Goal: Task Accomplishment & Management: Complete application form

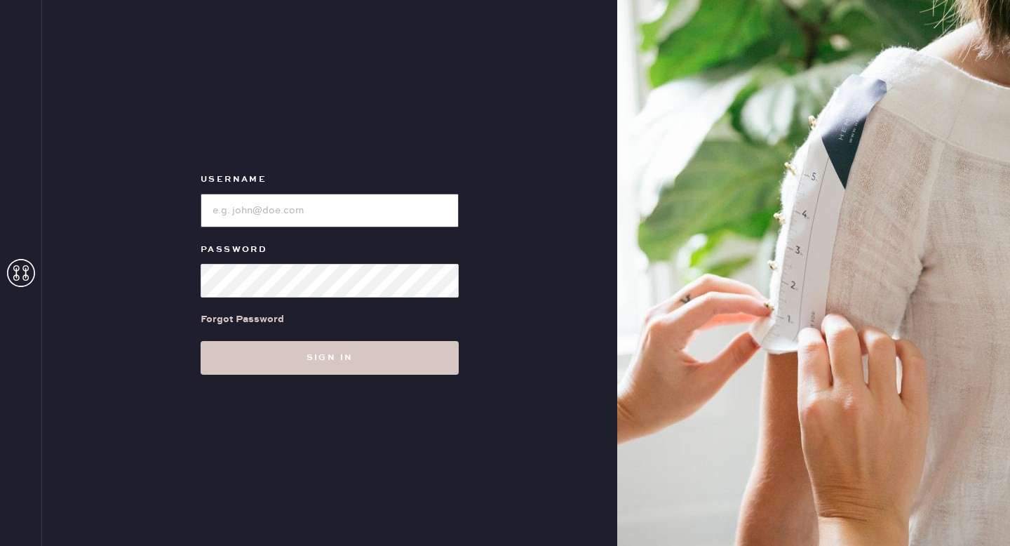
type input "reformationhenderson"
click at [292, 210] on input "loginName" at bounding box center [330, 211] width 258 height 34
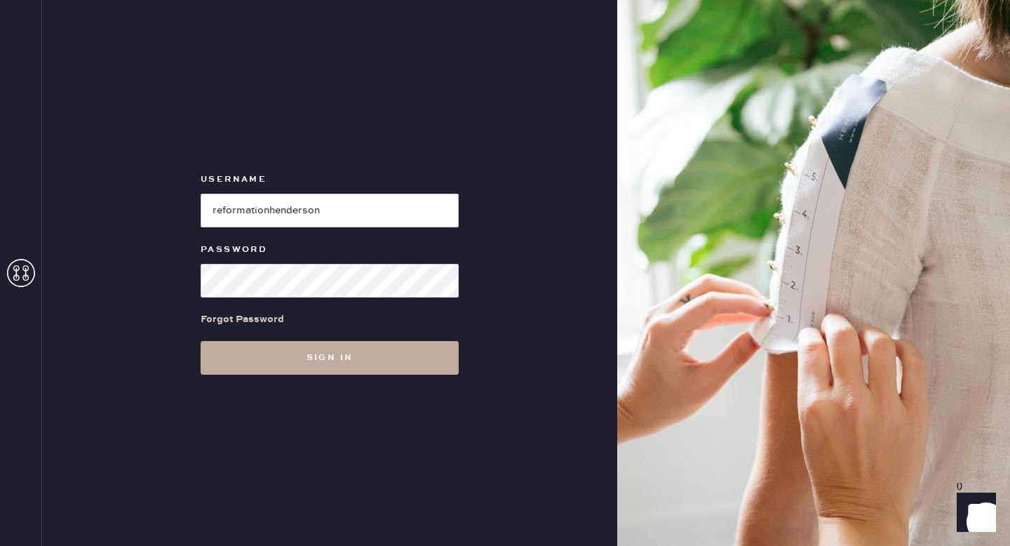
click at [236, 357] on button "Sign in" at bounding box center [330, 358] width 258 height 34
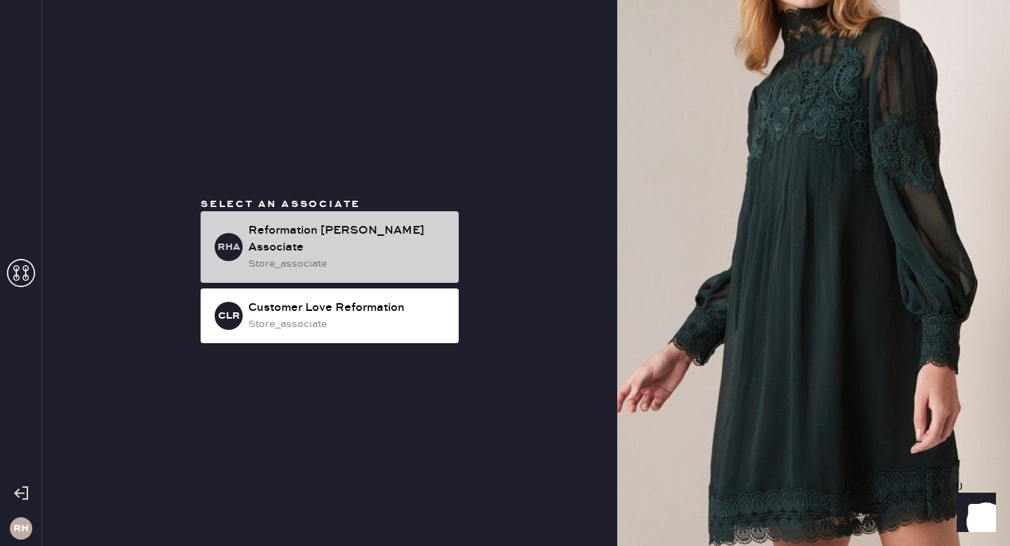
click at [316, 236] on div "Reformation [PERSON_NAME] Associate" at bounding box center [347, 239] width 199 height 34
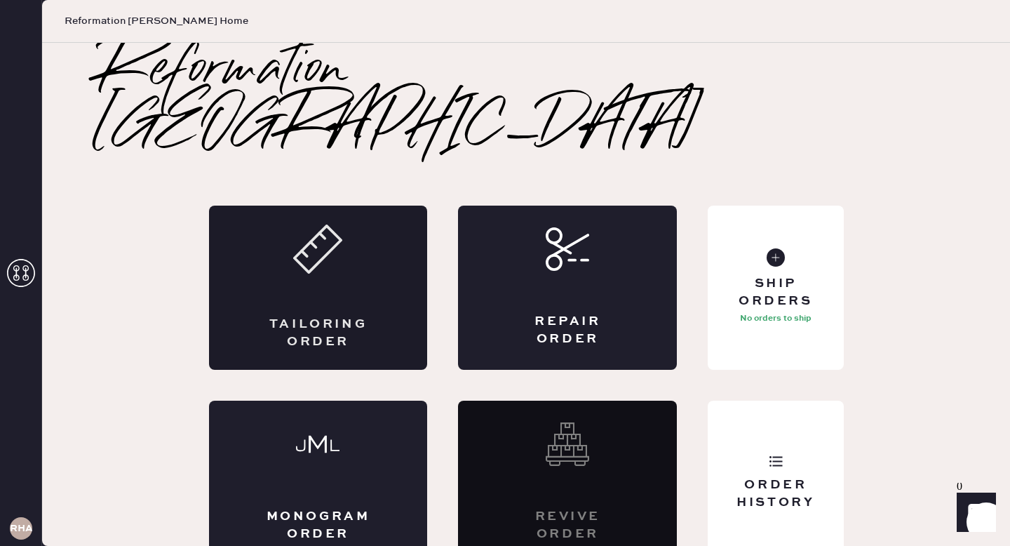
click at [340, 260] on div "Tailoring Order" at bounding box center [318, 288] width 219 height 164
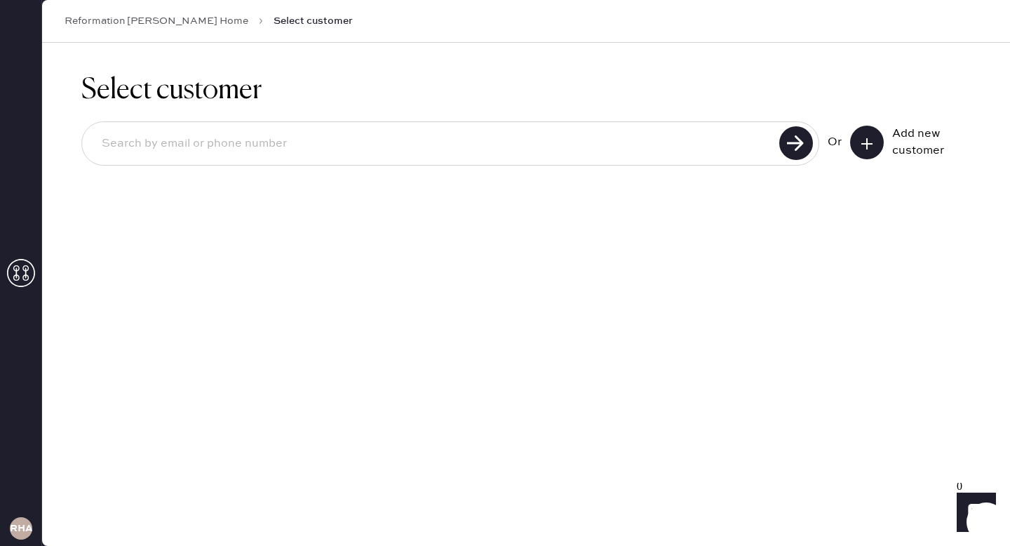
click at [721, 149] on input at bounding box center [433, 144] width 685 height 32
type input "[EMAIL_ADDRESS][DOMAIN_NAME]"
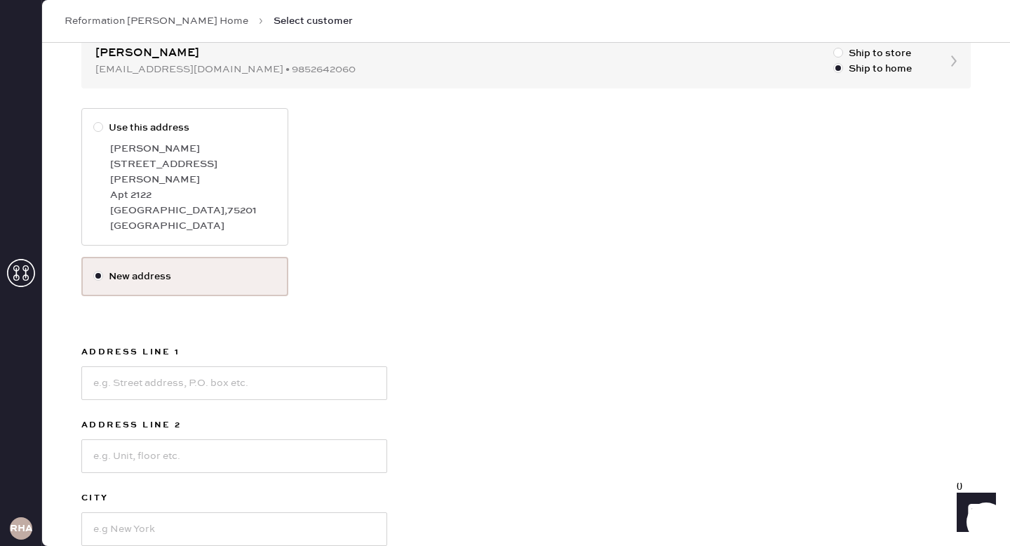
scroll to position [154, 0]
click at [195, 368] on input at bounding box center [234, 384] width 306 height 34
type input "[STREET_ADDRESS]"
type input "Apt 2307"
type input "[GEOGRAPHIC_DATA]"
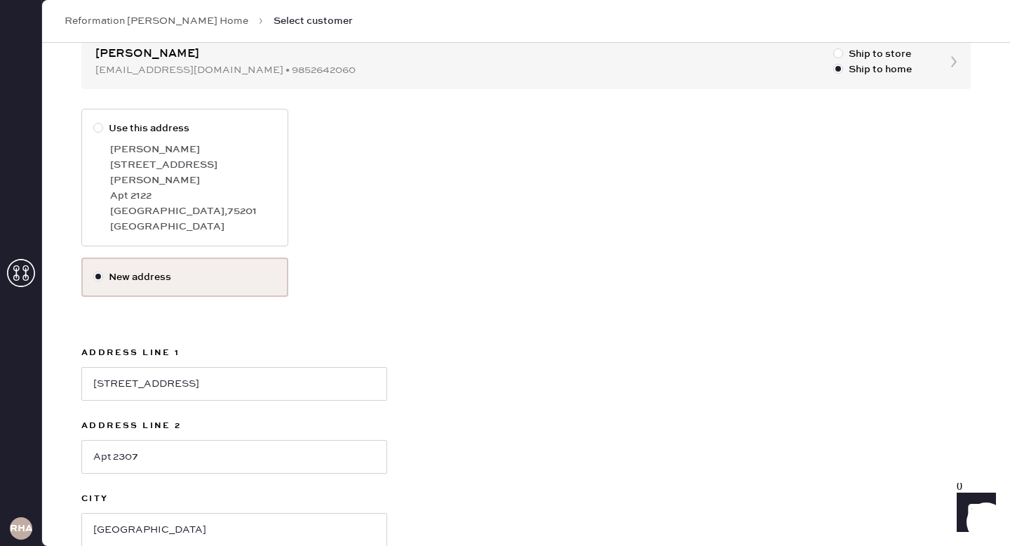
scroll to position [293, 0]
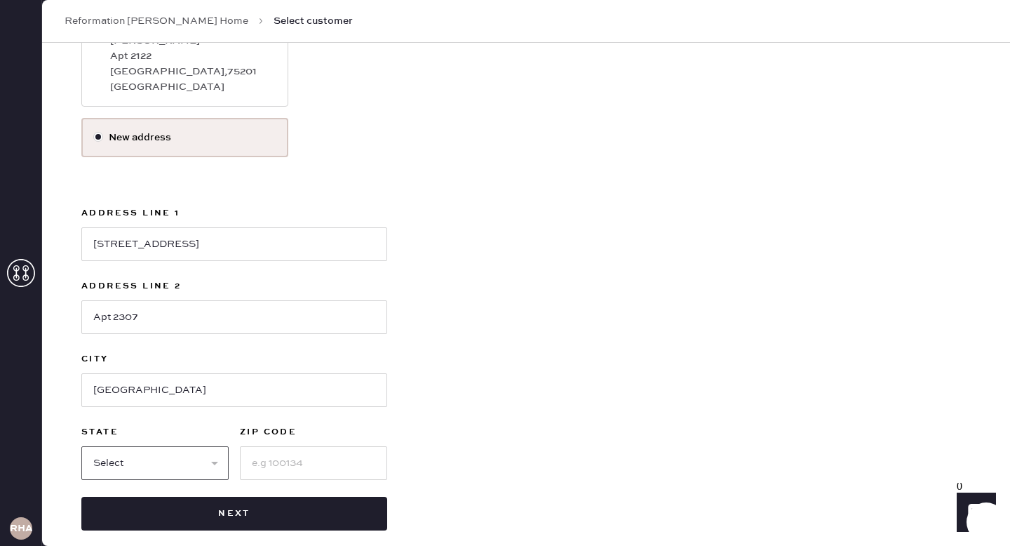
click at [180, 449] on select "Select AK AL AR AZ CA CO CT [GEOGRAPHIC_DATA] DE FL [GEOGRAPHIC_DATA] HI [GEOGR…" at bounding box center [154, 463] width 147 height 34
select select "[GEOGRAPHIC_DATA]"
click at [285, 446] on input at bounding box center [313, 463] width 147 height 34
type input "75204"
click at [184, 130] on label "New address" at bounding box center [184, 137] width 183 height 15
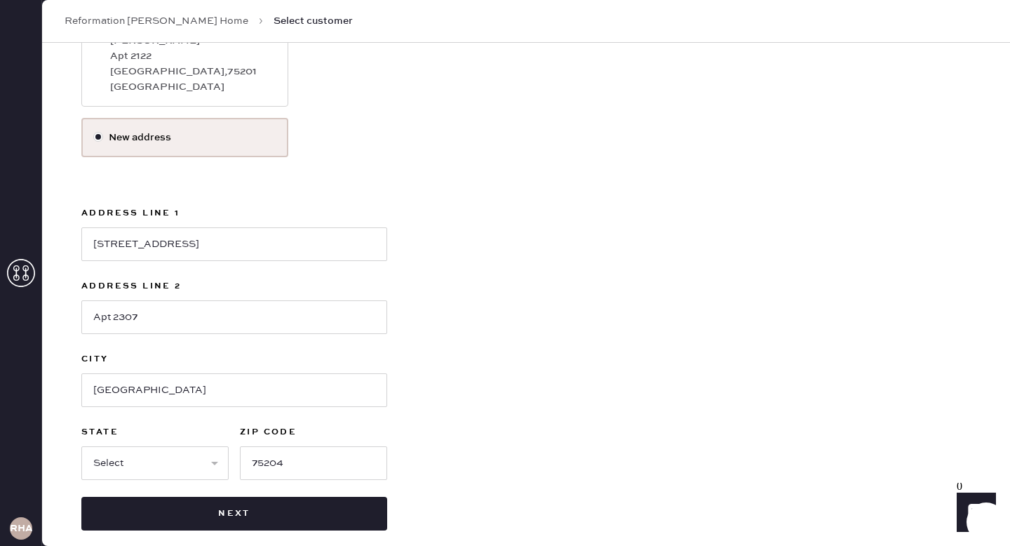
click at [94, 130] on input "New address" at bounding box center [93, 130] width 1 height 1
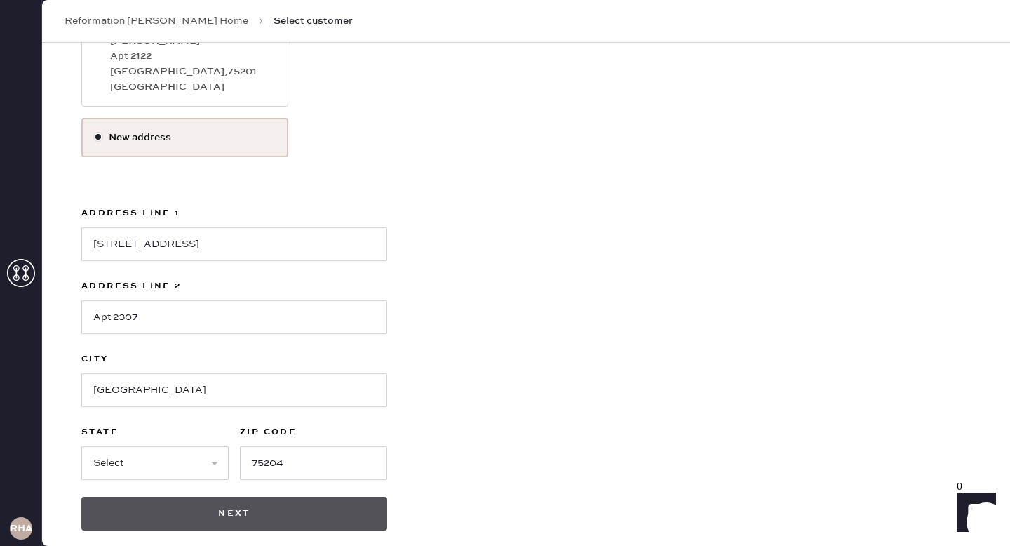
click at [250, 504] on button "Next" at bounding box center [234, 514] width 306 height 34
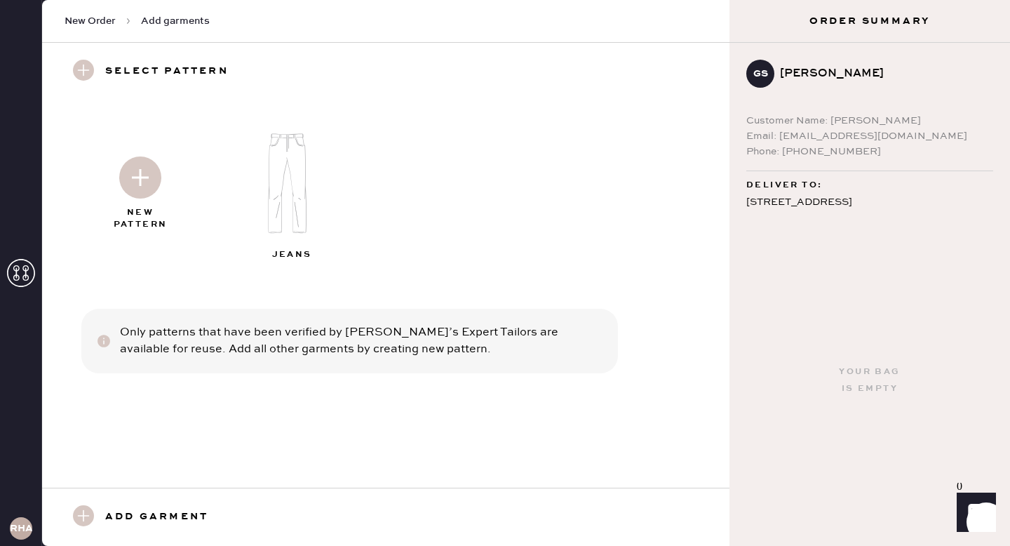
click at [293, 177] on img at bounding box center [294, 183] width 152 height 121
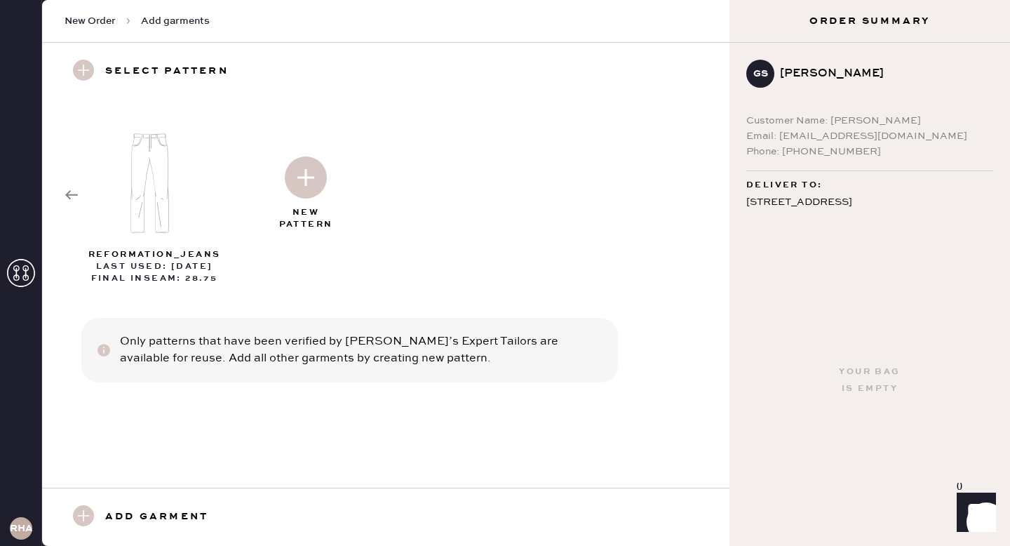
click at [89, 521] on use at bounding box center [83, 515] width 21 height 21
click at [82, 512] on use at bounding box center [83, 515] width 21 height 21
click at [154, 187] on img at bounding box center [156, 183] width 152 height 121
select select "2"
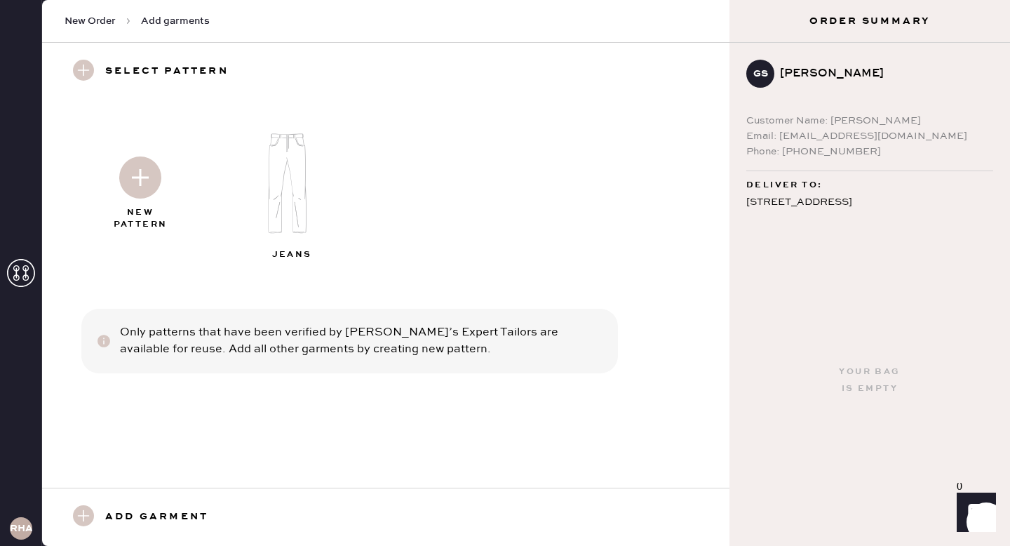
click at [147, 190] on img at bounding box center [140, 177] width 42 height 42
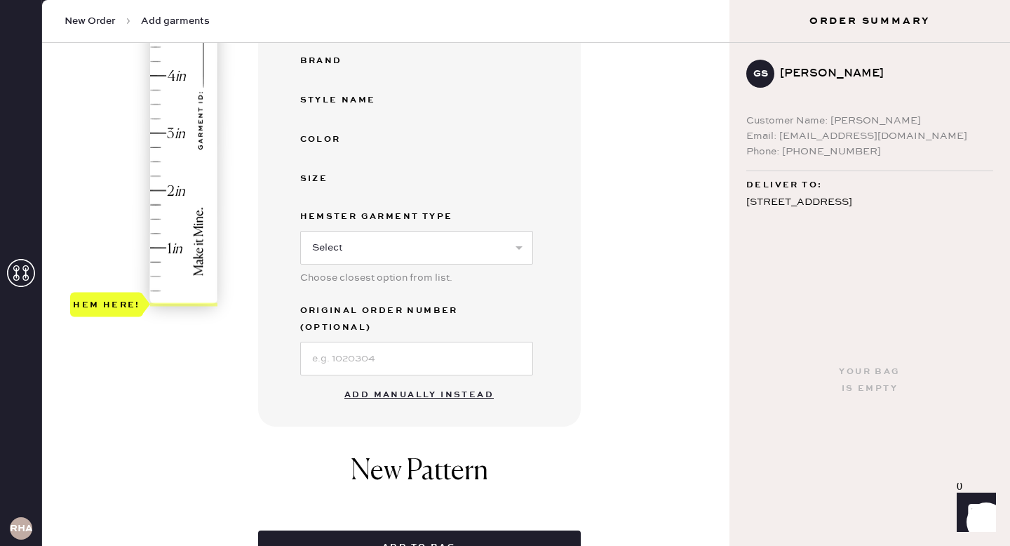
scroll to position [316, 0]
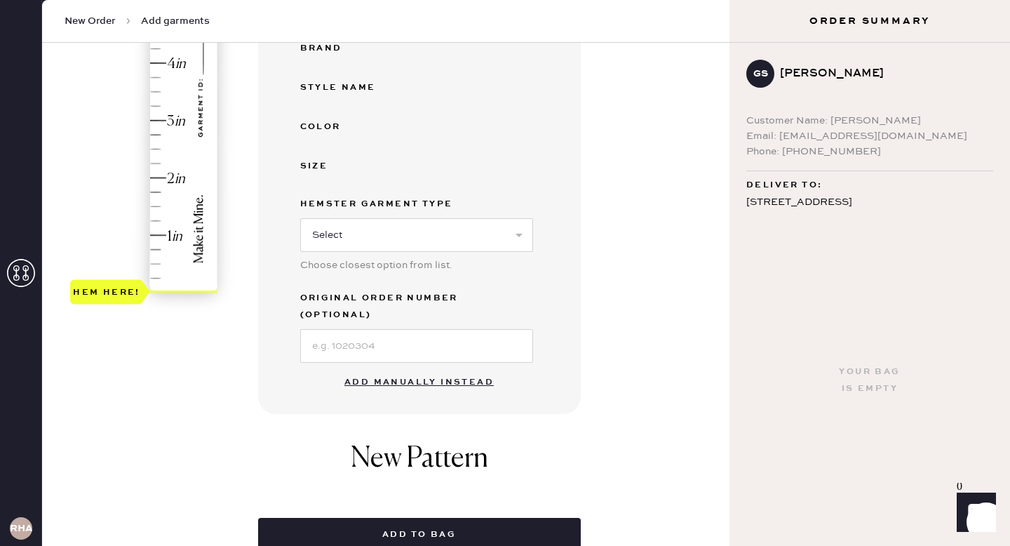
click at [393, 368] on button "Add manually instead" at bounding box center [419, 382] width 166 height 28
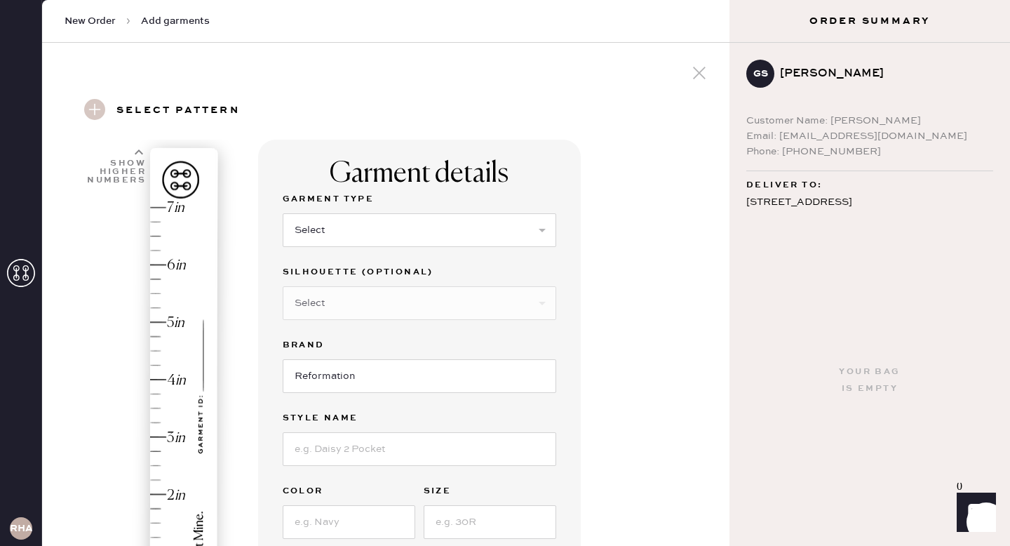
scroll to position [3, 0]
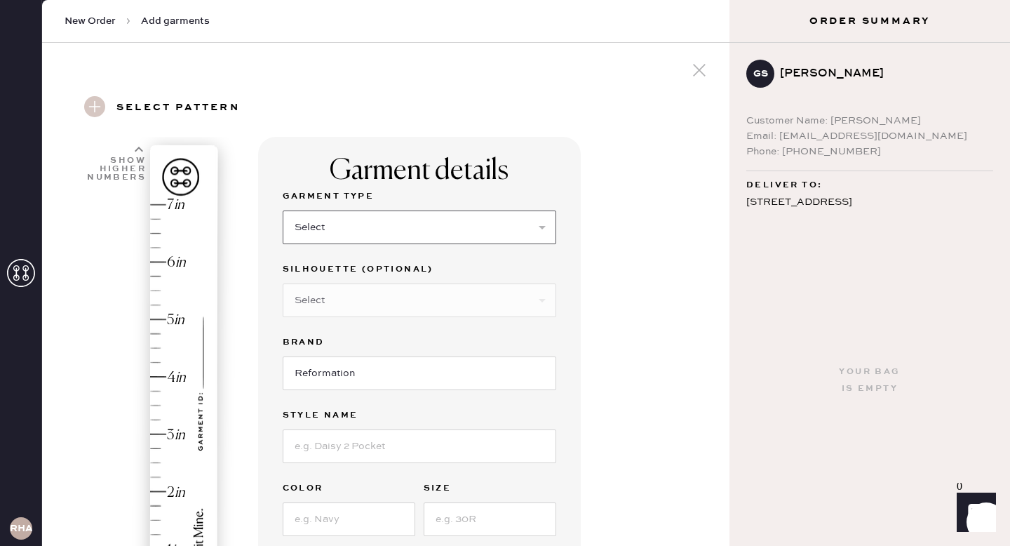
click at [479, 229] on select "Select Basic Skirt Jeans Leggings Pants Shorts Basic Sleeved Dress Basic Sleeve…" at bounding box center [420, 227] width 274 height 34
select select "2"
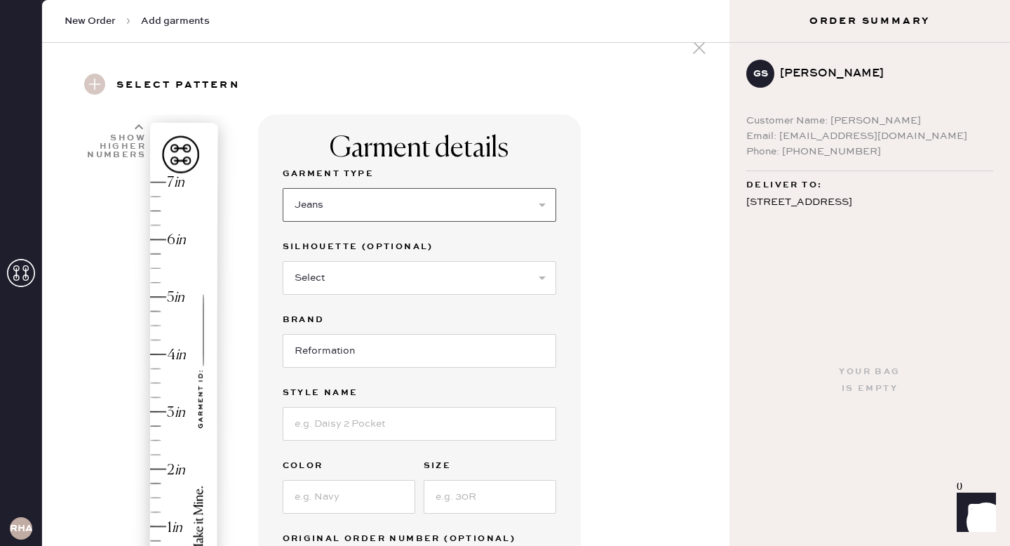
scroll to position [37, 0]
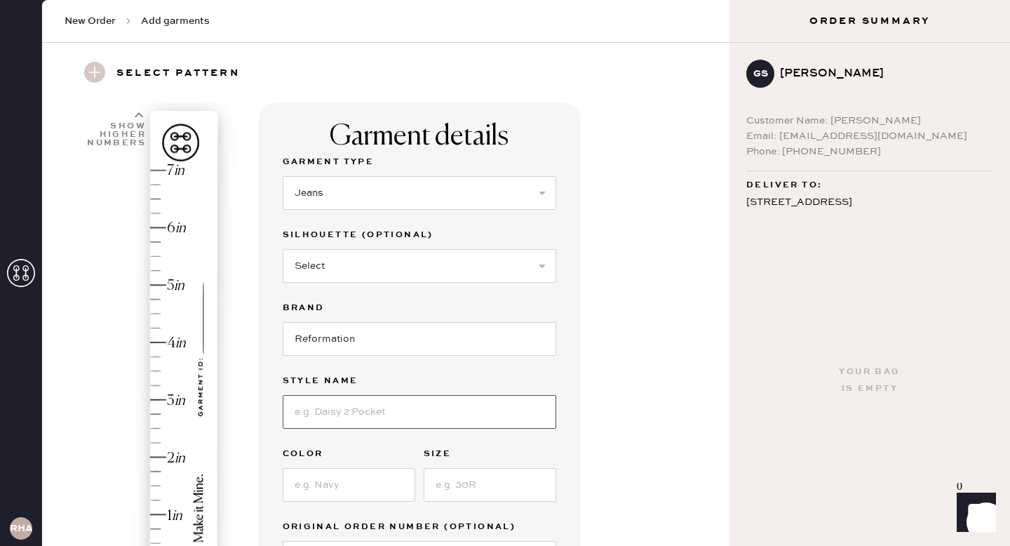
click at [400, 410] on input at bounding box center [420, 412] width 274 height 34
type input "[PERSON_NAME]"
click at [313, 495] on input at bounding box center [349, 485] width 133 height 34
type input "Nosara"
click at [461, 480] on input at bounding box center [490, 485] width 133 height 34
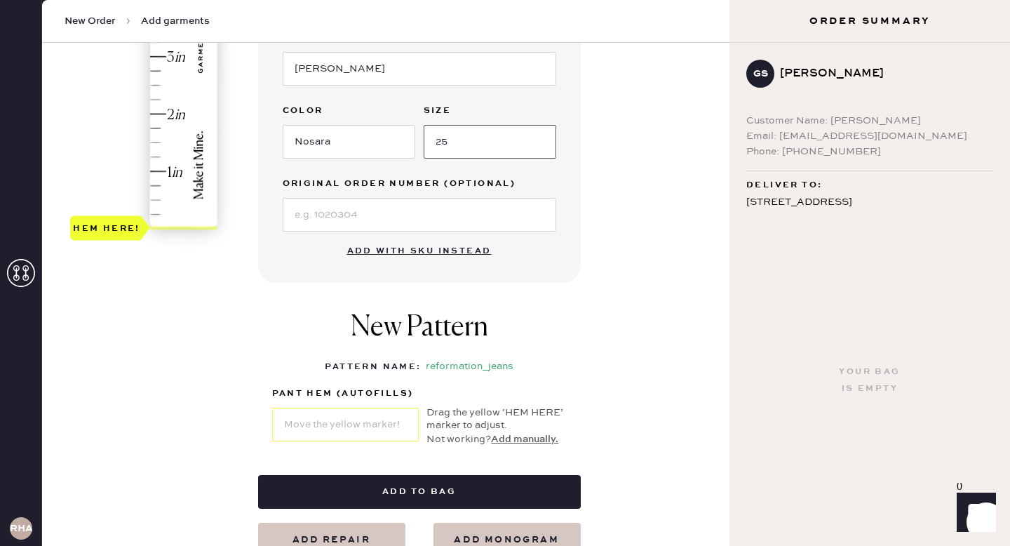
scroll to position [373, 0]
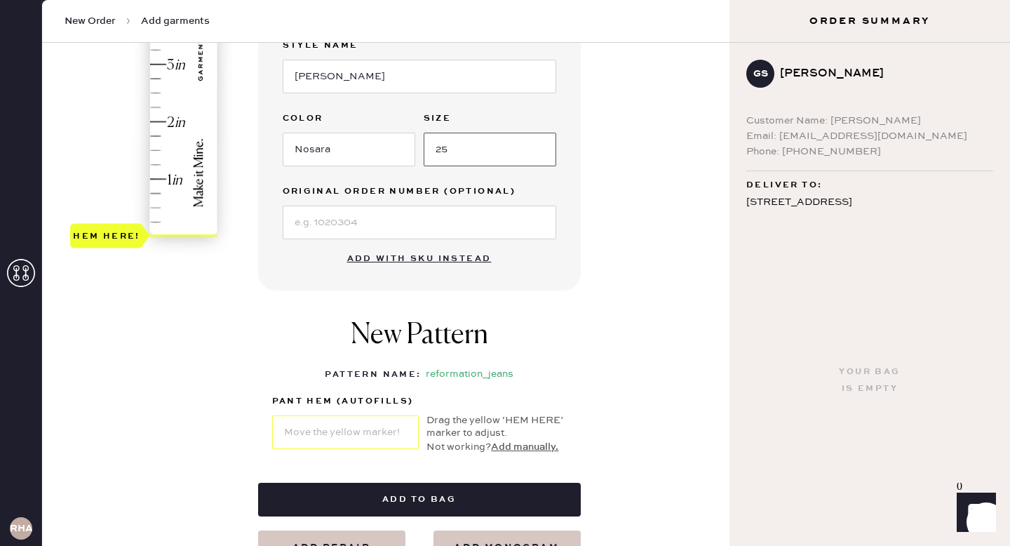
type input "25"
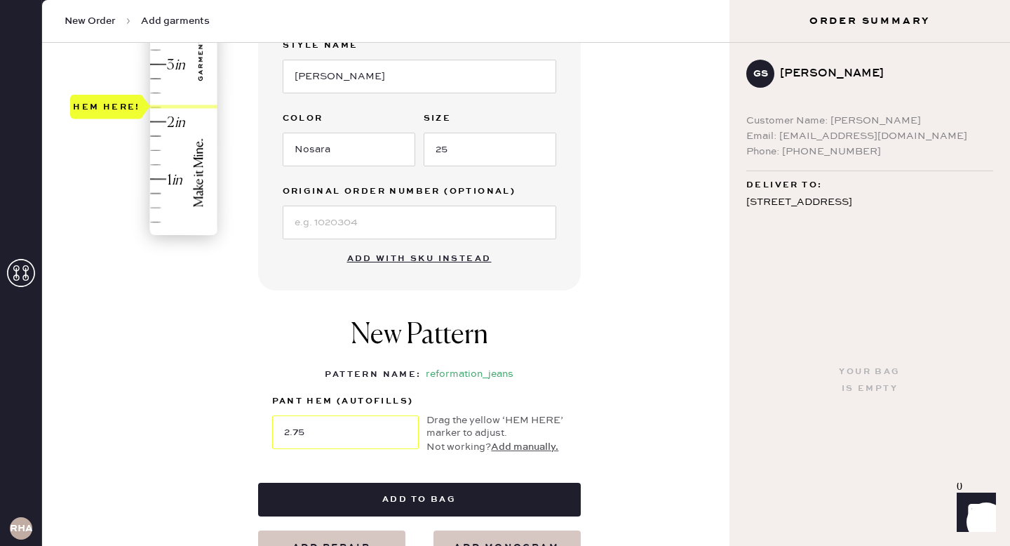
type input "3"
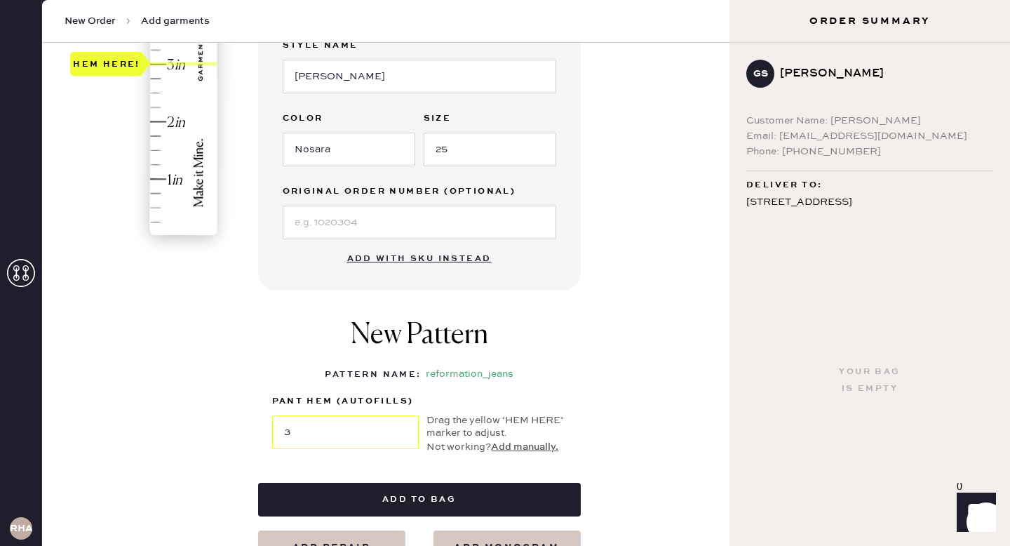
drag, startPoint x: 112, startPoint y: 232, endPoint x: 150, endPoint y: 60, distance: 175.3
click at [150, 60] on div "Hem here!" at bounding box center [144, 36] width 149 height 414
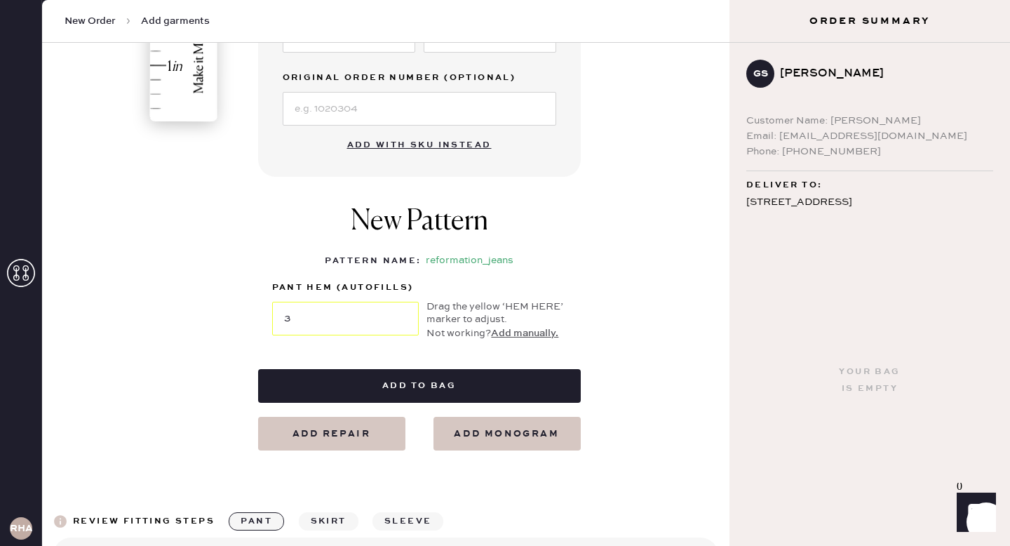
scroll to position [488, 0]
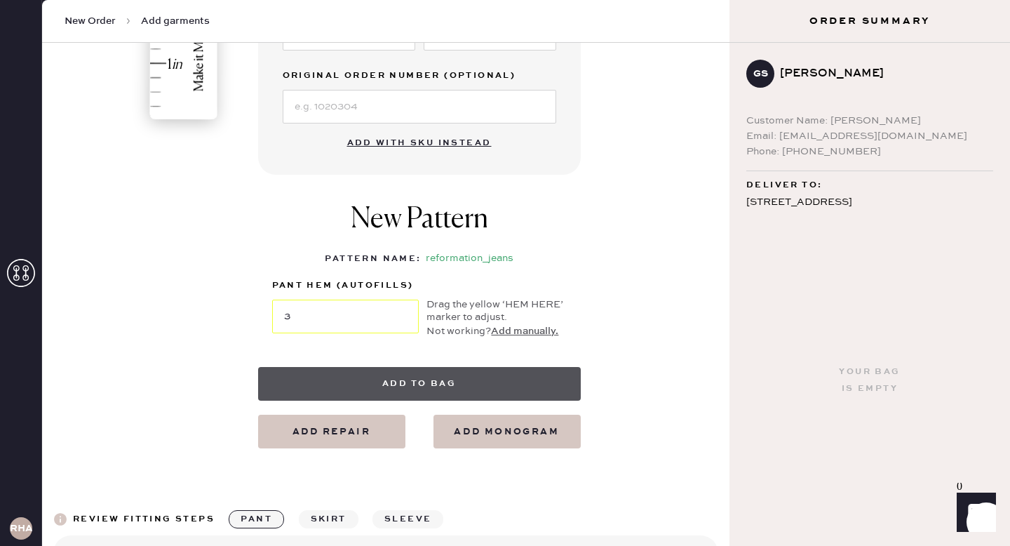
click at [458, 387] on button "Add to bag" at bounding box center [419, 384] width 323 height 34
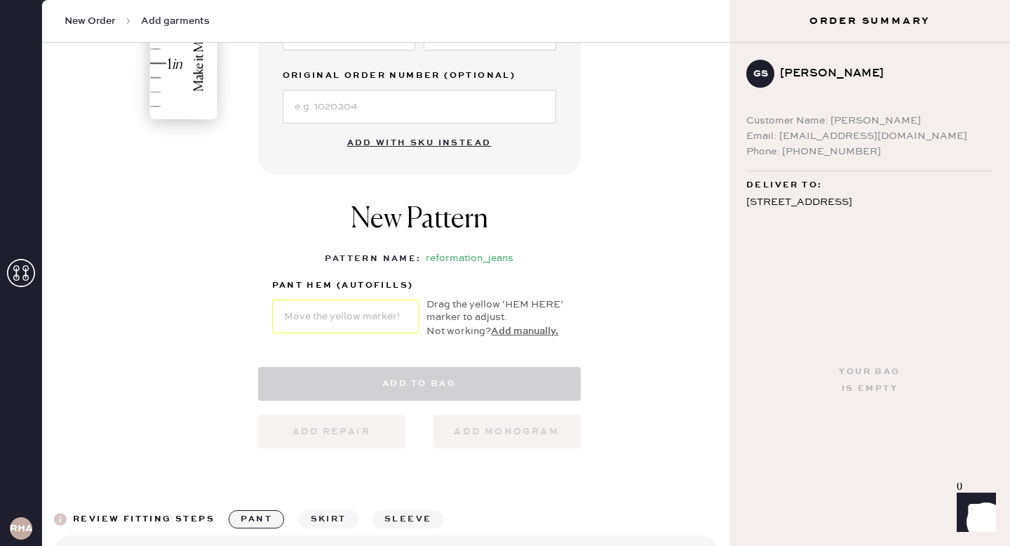
select select "2"
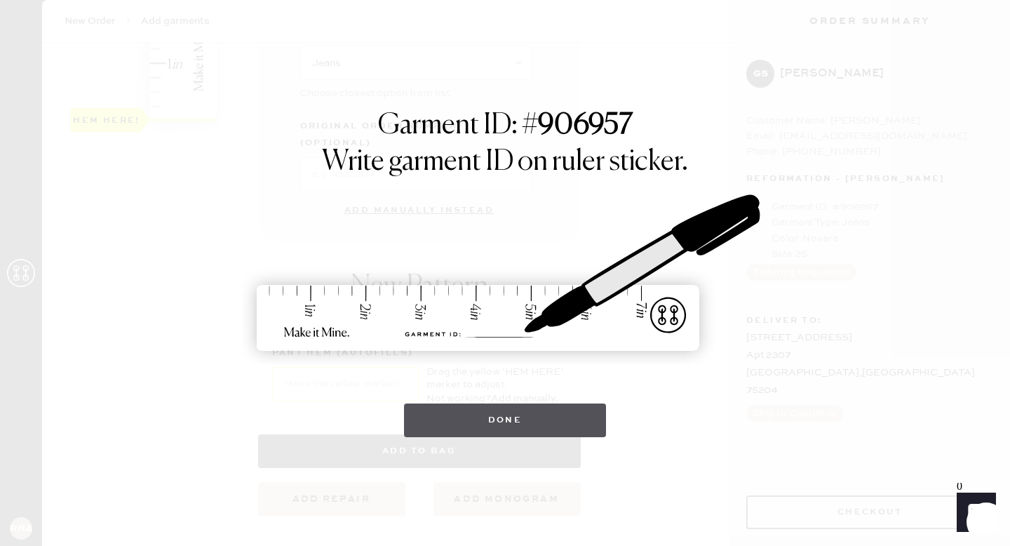
click at [491, 424] on button "Done" at bounding box center [505, 420] width 203 height 34
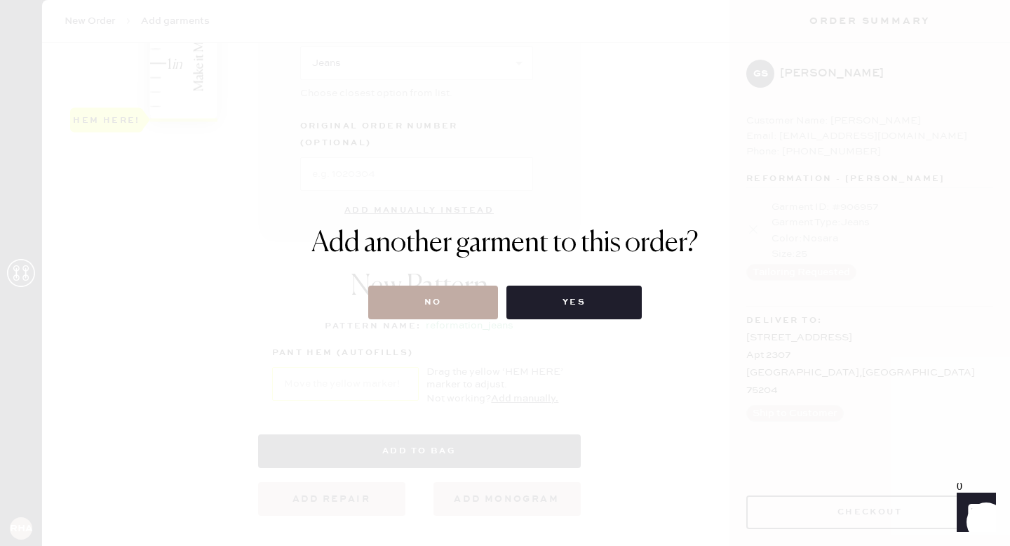
click at [443, 302] on button "No" at bounding box center [433, 303] width 130 height 34
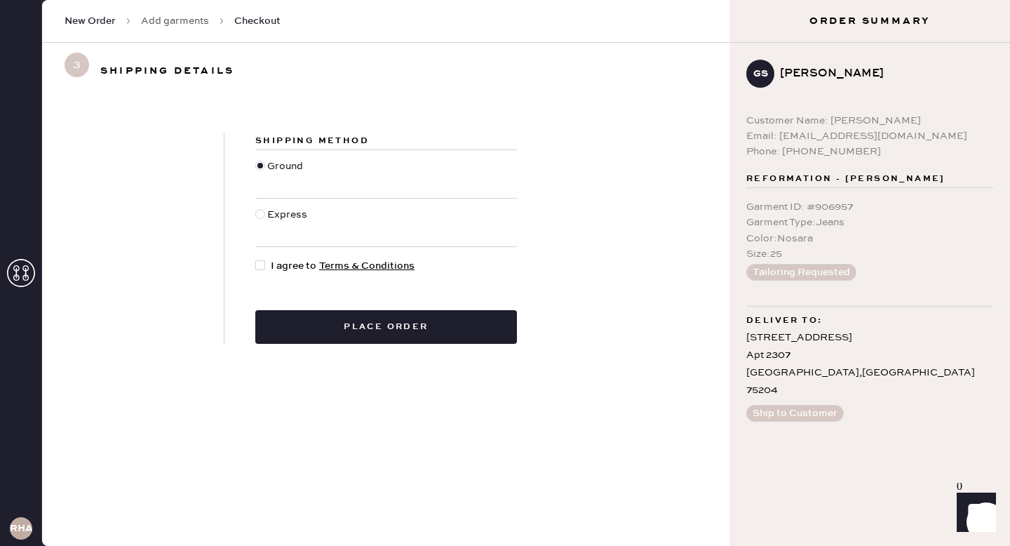
click at [261, 262] on div at bounding box center [260, 265] width 10 height 10
click at [256, 259] on input "I agree to Terms & Conditions" at bounding box center [255, 258] width 1 height 1
checkbox input "true"
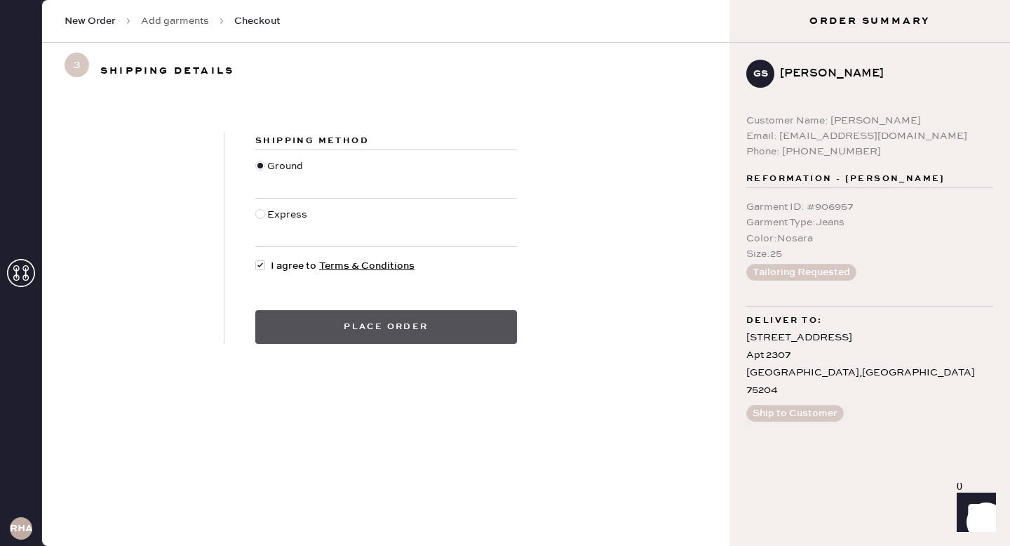
click at [312, 320] on button "Place order" at bounding box center [386, 327] width 262 height 34
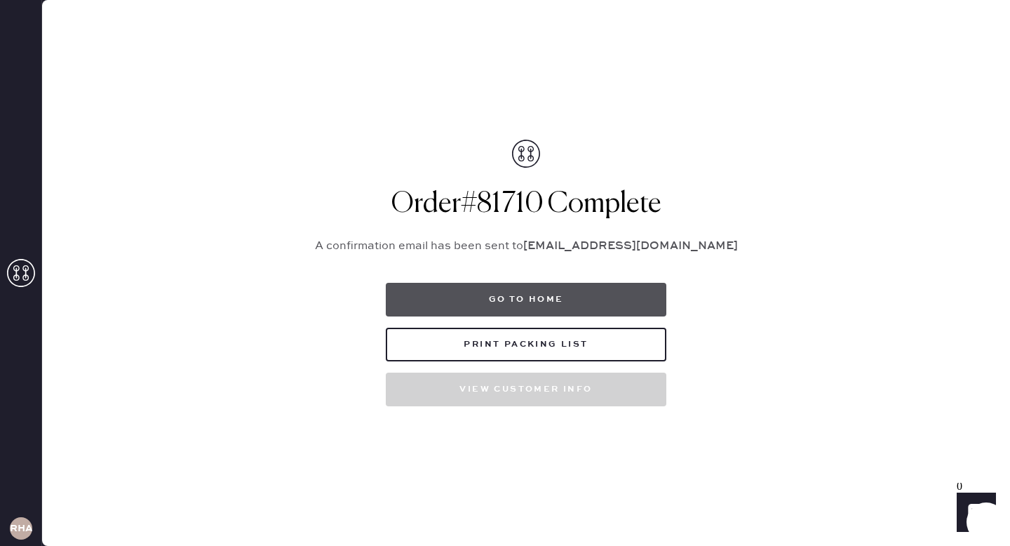
click at [533, 299] on button "Go to home" at bounding box center [526, 300] width 281 height 34
